Goal: Navigation & Orientation: Find specific page/section

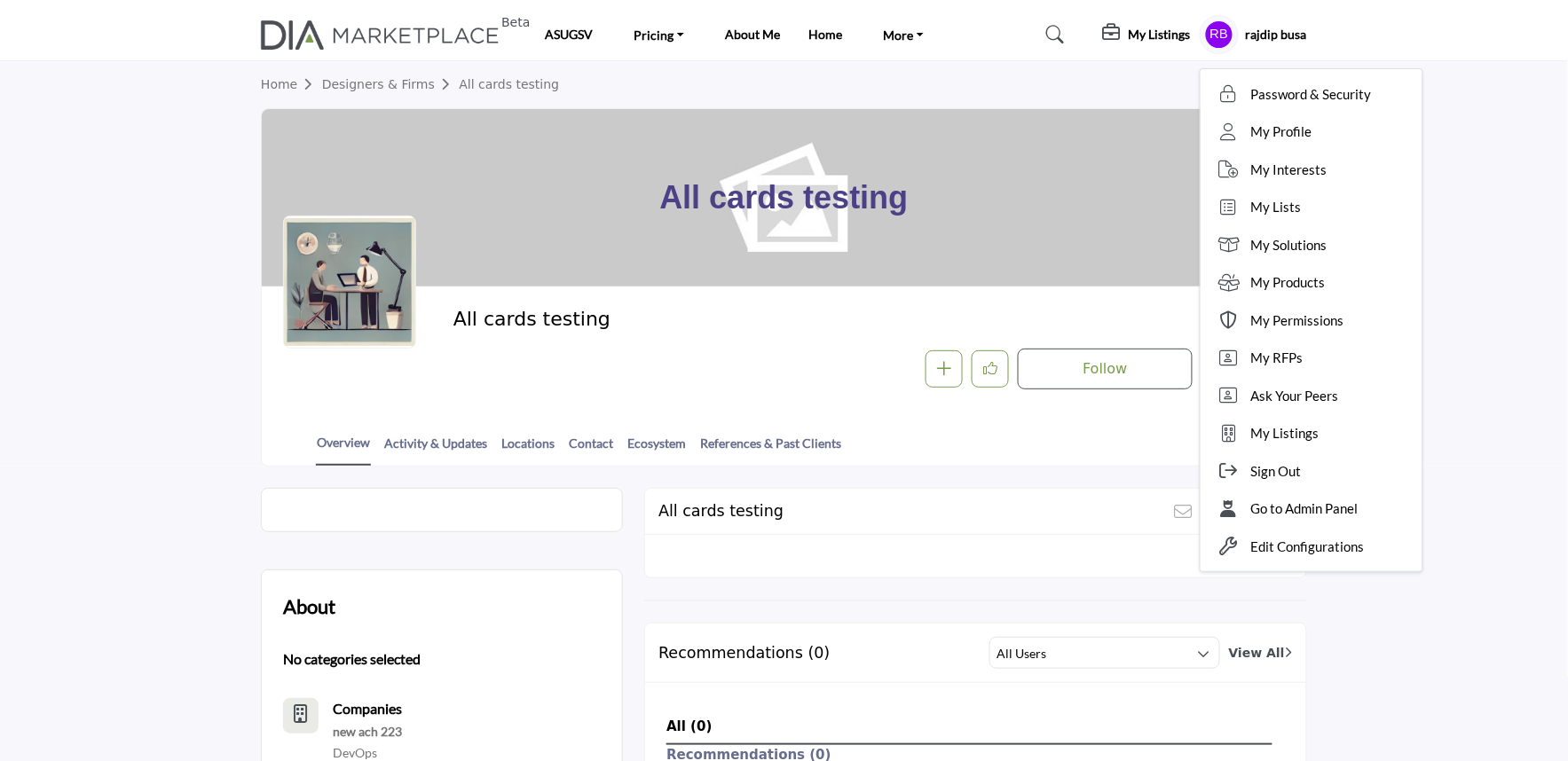
click at [790, 308] on h2 "All cards testing" at bounding box center [697, 319] width 488 height 23
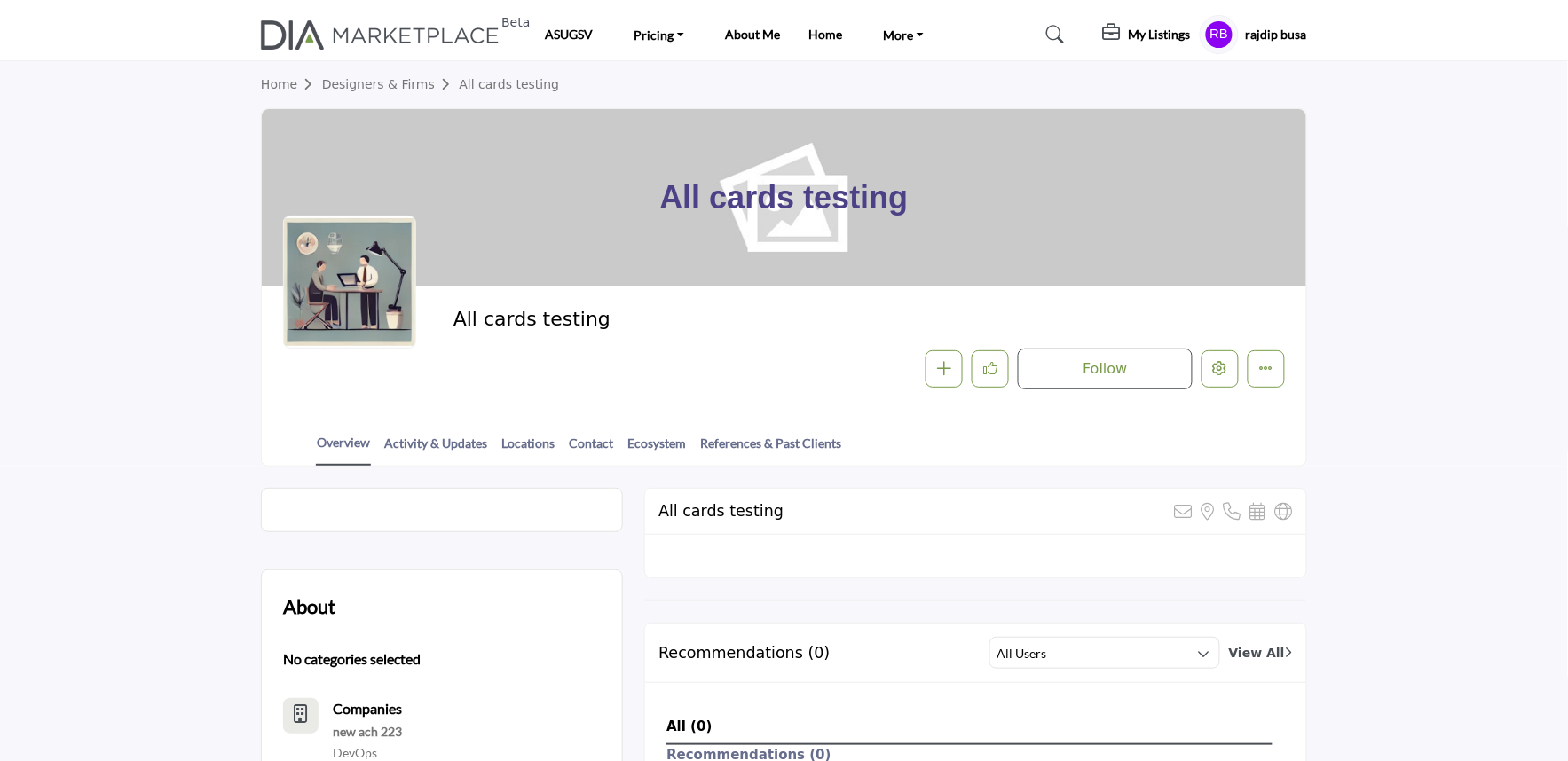
click at [181, 101] on section "Home Designers & Firms All cards testing All cards testing All cards testing" at bounding box center [784, 263] width 1568 height 405
